Goal: Task Accomplishment & Management: Use online tool/utility

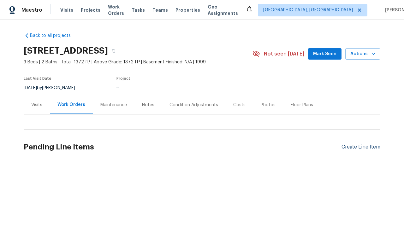
click at [358, 147] on div "Create Line Item" at bounding box center [360, 147] width 39 height 6
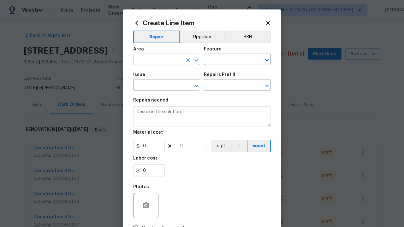
click at [155, 60] on input "text" at bounding box center [157, 60] width 49 height 10
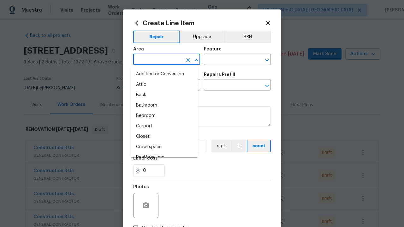
type input "Bedroom"
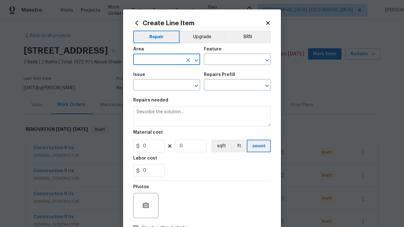
click at [161, 62] on input "text" at bounding box center [157, 60] width 49 height 10
click at [152, 76] on li "Bedroom" at bounding box center [164, 74] width 67 height 10
type input "Bedroom"
click at [226, 60] on input "text" at bounding box center [228, 60] width 49 height 10
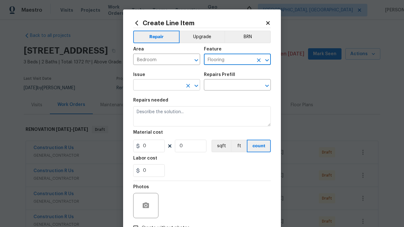
type input "Flooring"
click at [155, 86] on input "text" at bounding box center [157, 86] width 49 height 10
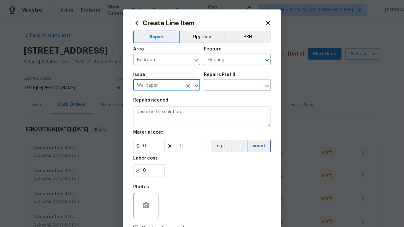
type input "Wallpaper"
click at [185, 71] on span "Issue Wallpaper ​" at bounding box center [166, 82] width 67 height 26
click at [177, 56] on input "Bedroom" at bounding box center [157, 60] width 49 height 10
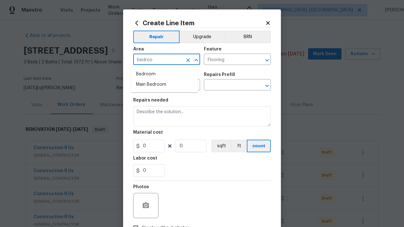
type input "bedroom"
